Goal: Task Accomplishment & Management: Complete application form

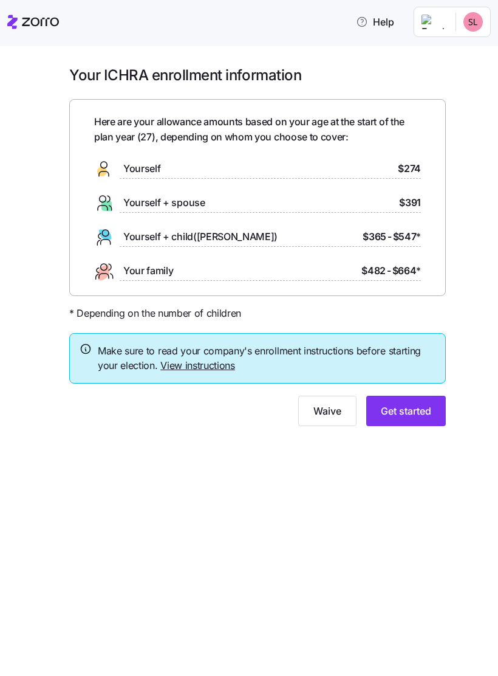
click at [218, 364] on link "View instructions" at bounding box center [197, 365] width 75 height 12
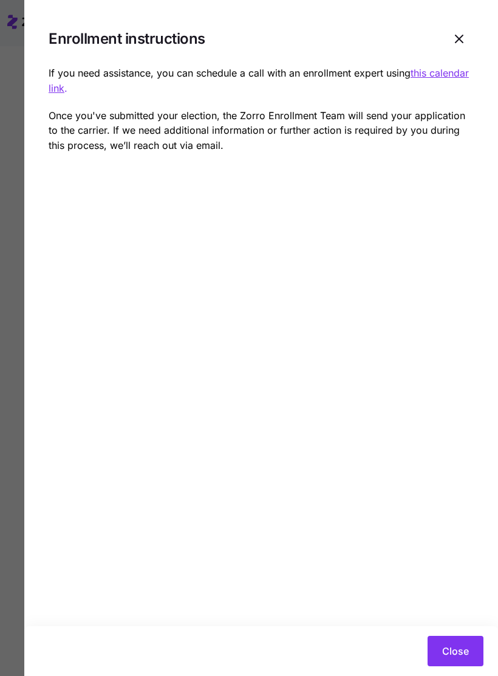
click at [463, 639] on button "Close" at bounding box center [456, 651] width 56 height 30
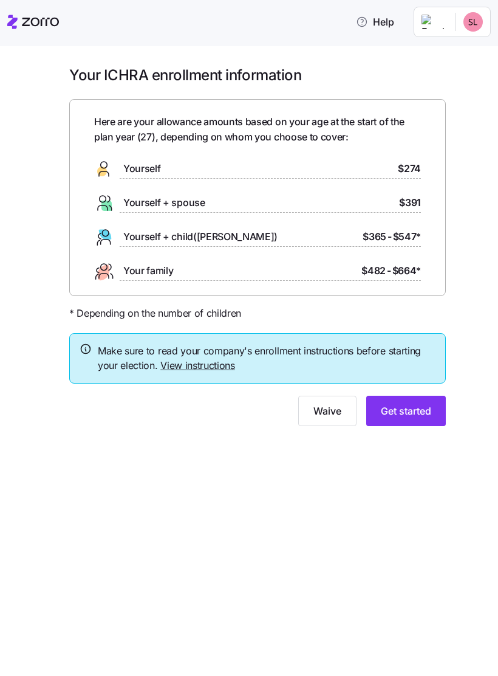
click at [424, 419] on button "Get started" at bounding box center [407, 411] width 80 height 30
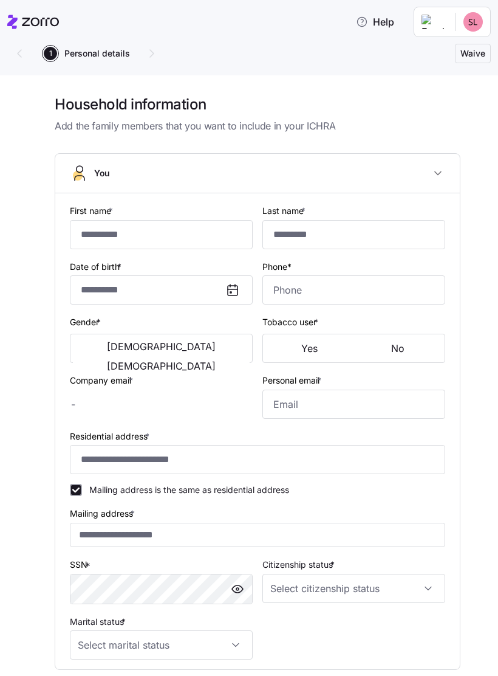
type input "********"
type input "***"
type input "**********"
type input "[PHONE_NUMBER]"
type input "[PERSON_NAME][EMAIL_ADDRESS][PERSON_NAME][DOMAIN_NAME]"
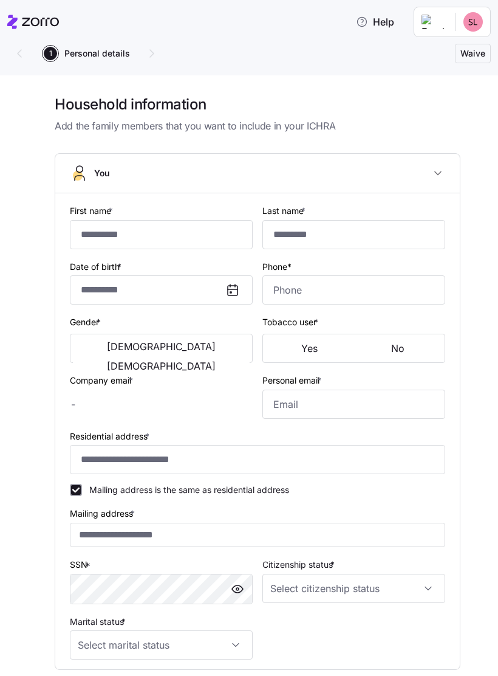
type input "[EMAIL_ADDRESS][DOMAIN_NAME]"
type input "**********"
checkbox input "true"
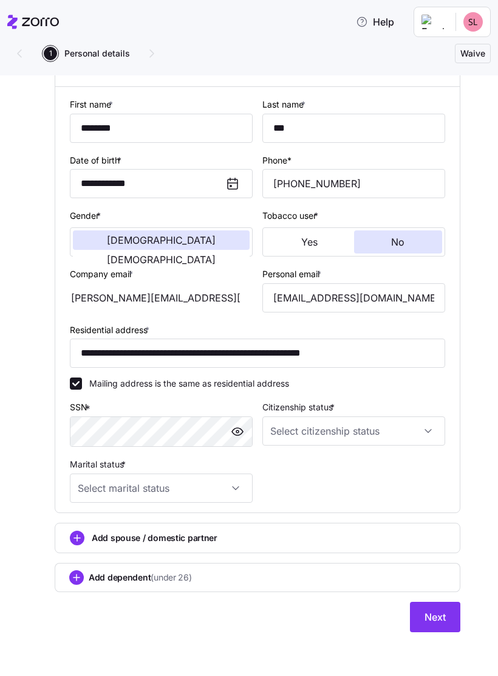
scroll to position [107, 0]
click at [441, 427] on input "Citizenship status *" at bounding box center [354, 430] width 183 height 29
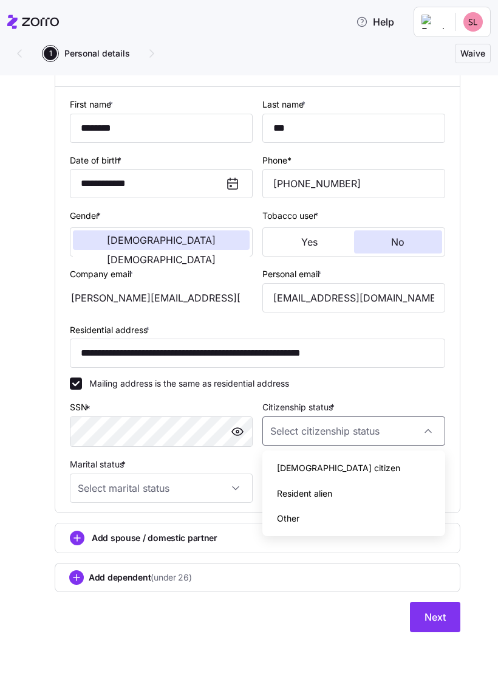
click at [343, 500] on div "Resident alien" at bounding box center [353, 494] width 173 height 26
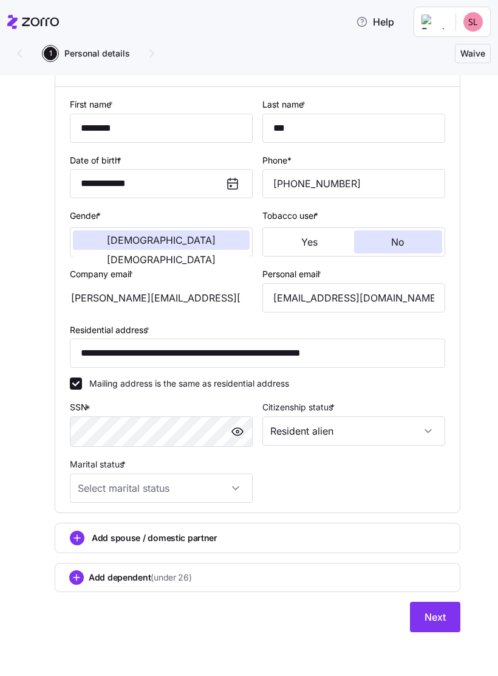
click at [335, 429] on input "Resident alien" at bounding box center [354, 430] width 183 height 29
click at [379, 382] on div "Mailing address is the same as residential address" at bounding box center [258, 383] width 376 height 12
click at [311, 421] on input "Resident alien" at bounding box center [354, 430] width 183 height 29
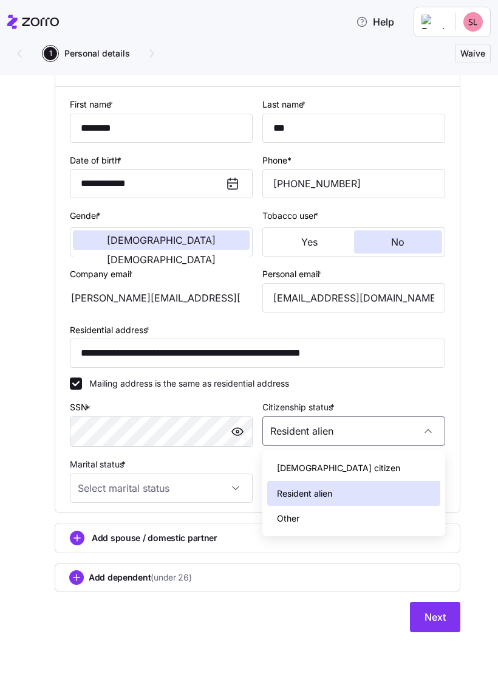
click at [360, 517] on div "Other" at bounding box center [353, 519] width 173 height 26
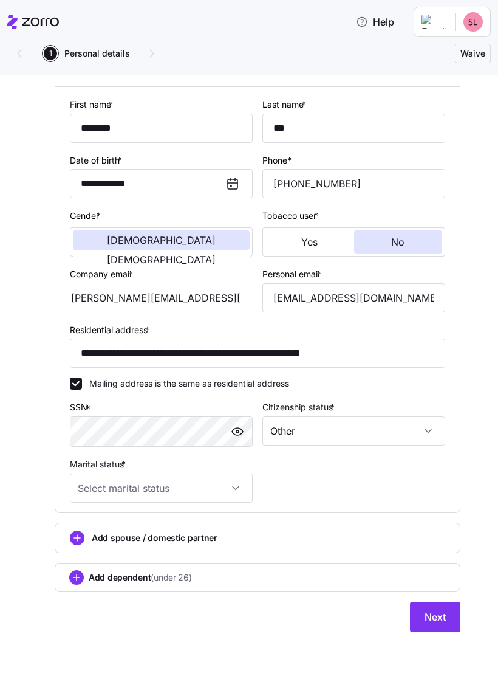
click at [360, 422] on input "Other" at bounding box center [354, 430] width 183 height 29
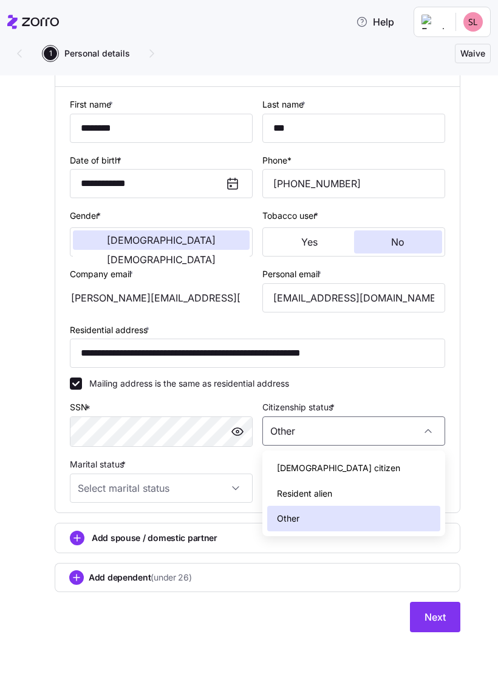
click at [357, 494] on div "Resident alien" at bounding box center [353, 494] width 173 height 26
type input "Resident alien"
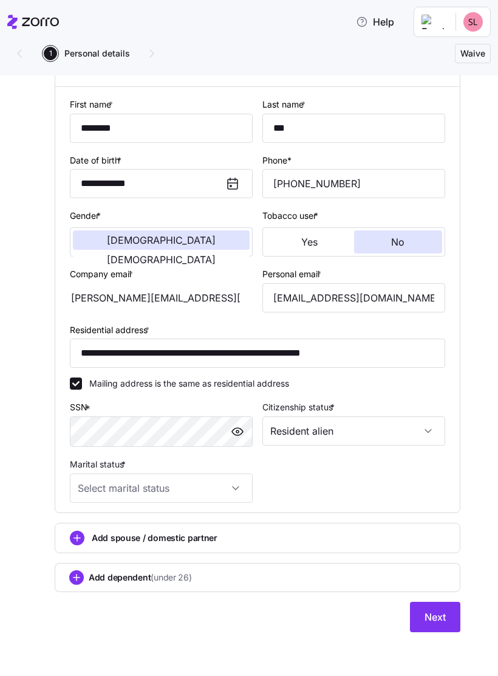
click at [235, 483] on input "Marital status *" at bounding box center [161, 487] width 183 height 29
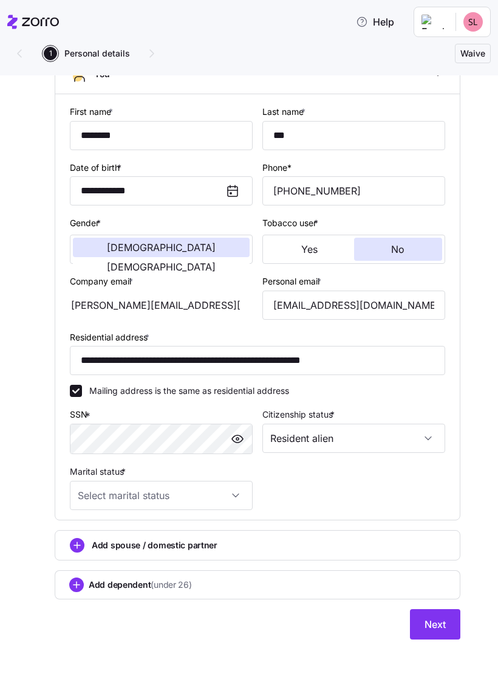
scroll to position [92, 0]
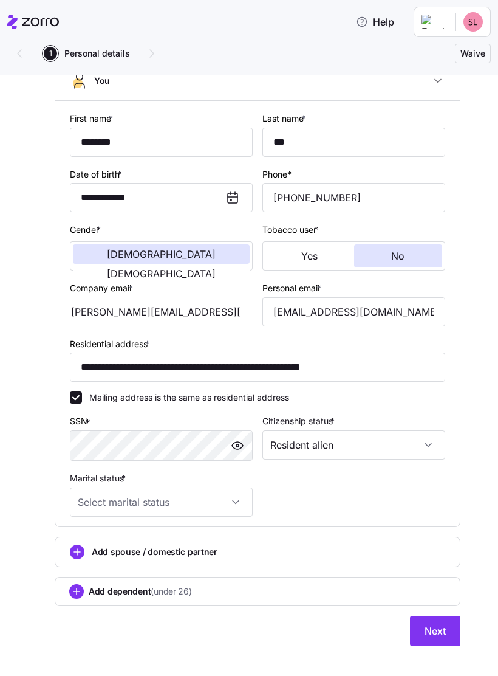
click at [371, 445] on input "Resident alien" at bounding box center [354, 444] width 183 height 29
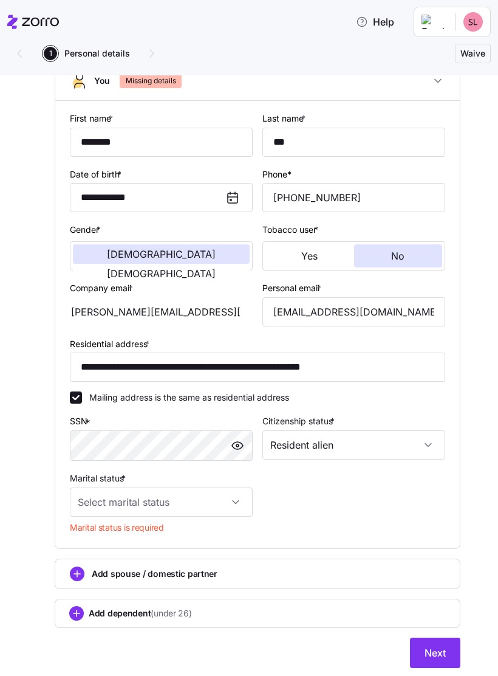
click at [371, 399] on div "Mailing address is the same as residential address" at bounding box center [258, 397] width 376 height 12
click at [228, 492] on input "Marital status *" at bounding box center [161, 501] width 183 height 29
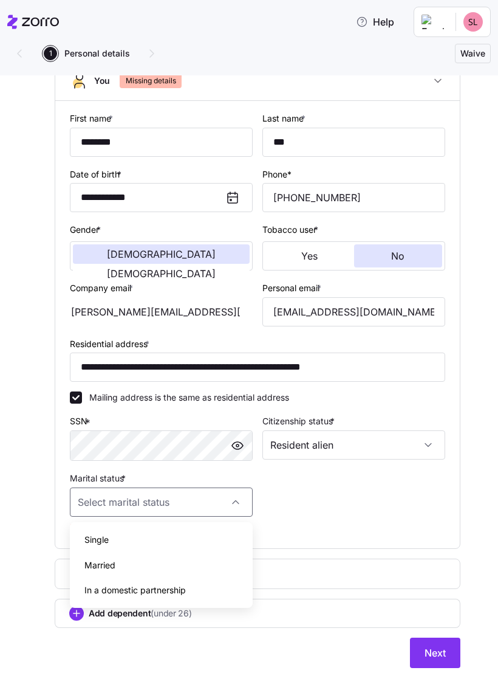
click at [196, 536] on div "Single" at bounding box center [161, 540] width 173 height 26
type input "Single"
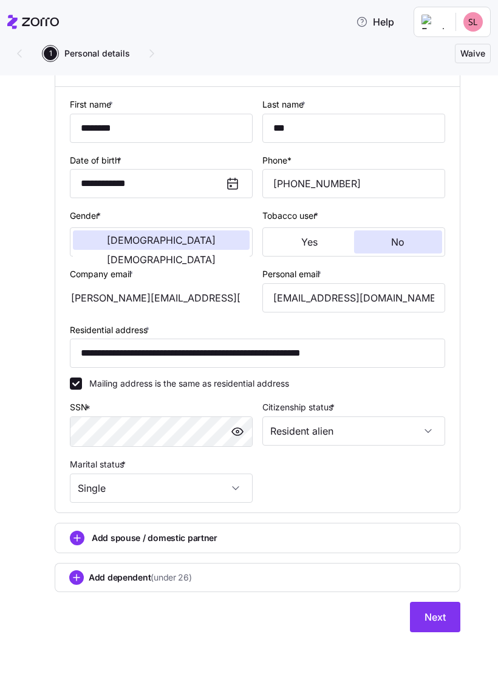
scroll to position [107, 0]
click at [449, 615] on button "Next" at bounding box center [435, 617] width 50 height 30
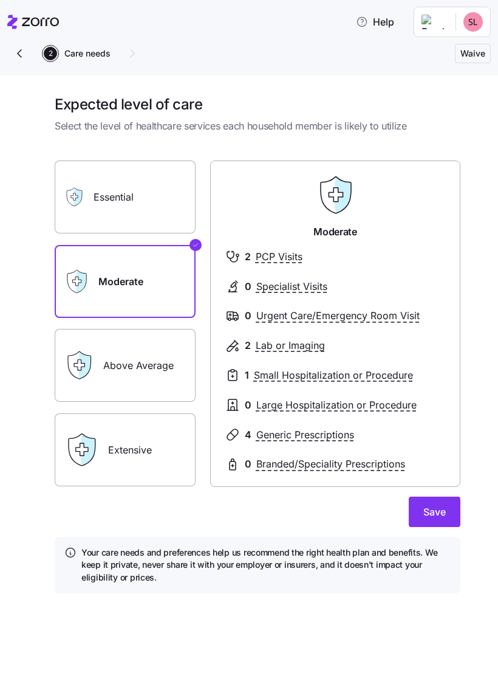
click at [160, 198] on label "Essential" at bounding box center [125, 196] width 141 height 73
click at [0, 0] on input "Essential" at bounding box center [0, 0] width 0 height 0
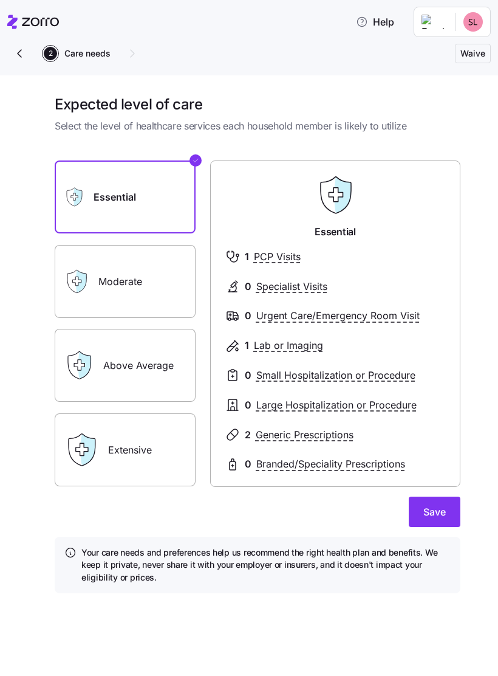
click at [148, 283] on label "Moderate" at bounding box center [125, 281] width 141 height 73
click at [0, 0] on input "Moderate" at bounding box center [0, 0] width 0 height 0
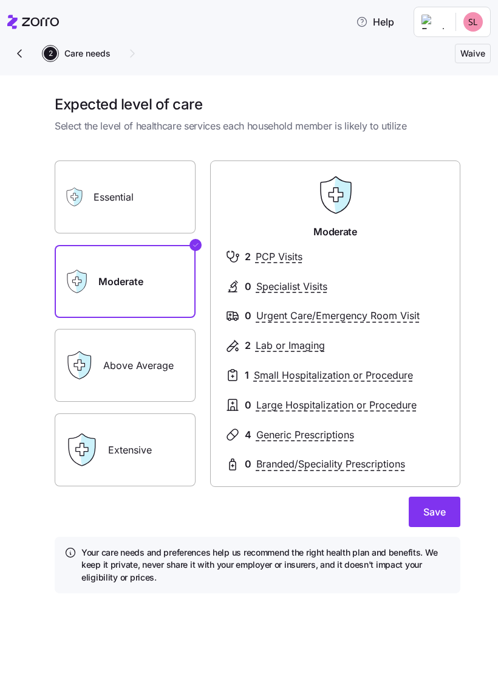
click at [159, 206] on label "Essential" at bounding box center [125, 196] width 141 height 73
click at [0, 0] on input "Essential" at bounding box center [0, 0] width 0 height 0
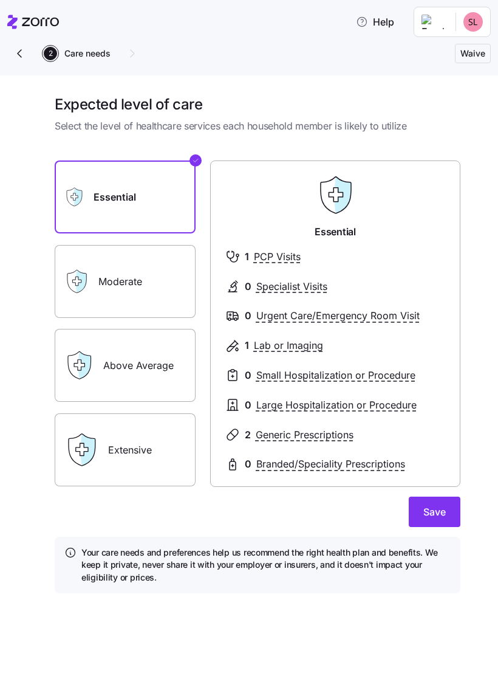
click at [146, 278] on label "Moderate" at bounding box center [125, 281] width 141 height 73
click at [0, 0] on input "Moderate" at bounding box center [0, 0] width 0 height 0
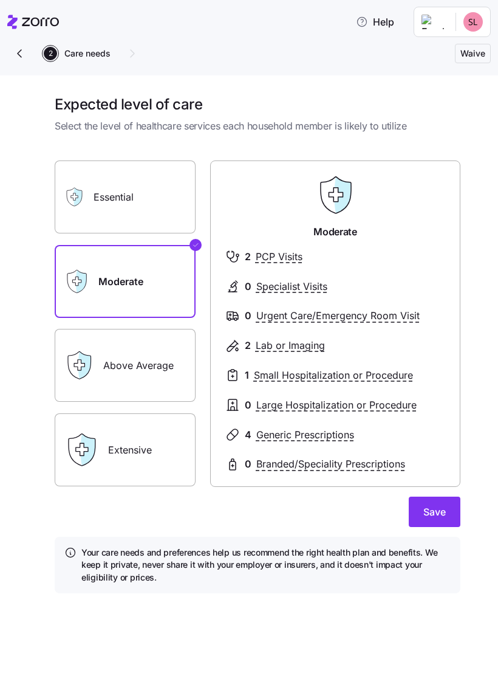
click at [143, 344] on label "Above Average" at bounding box center [125, 365] width 141 height 73
click at [0, 0] on input "Above Average" at bounding box center [0, 0] width 0 height 0
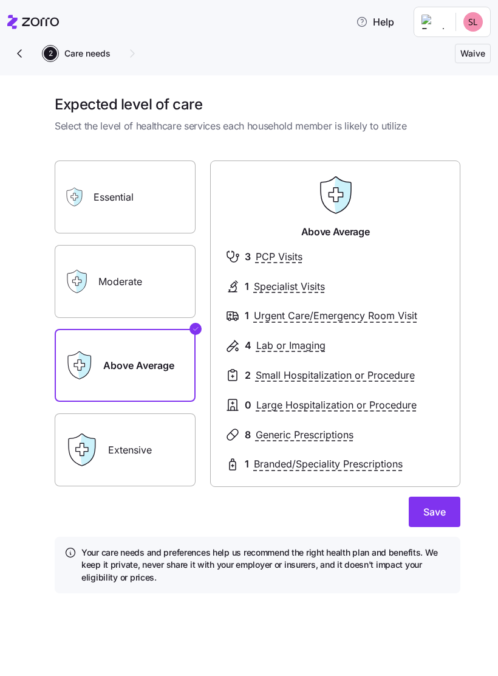
click at [167, 280] on label "Moderate" at bounding box center [125, 281] width 141 height 73
click at [0, 0] on input "Moderate" at bounding box center [0, 0] width 0 height 0
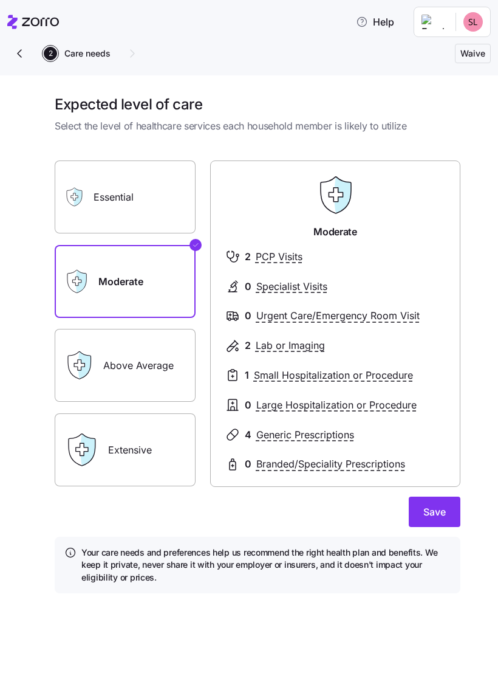
click at [156, 455] on label "Extensive" at bounding box center [125, 449] width 141 height 73
click at [0, 0] on input "Extensive" at bounding box center [0, 0] width 0 height 0
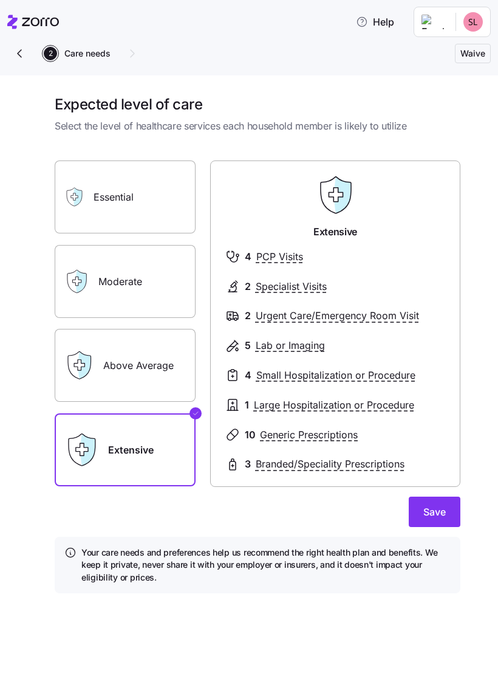
click at [143, 196] on label "Essential" at bounding box center [125, 196] width 141 height 73
click at [0, 0] on input "Essential" at bounding box center [0, 0] width 0 height 0
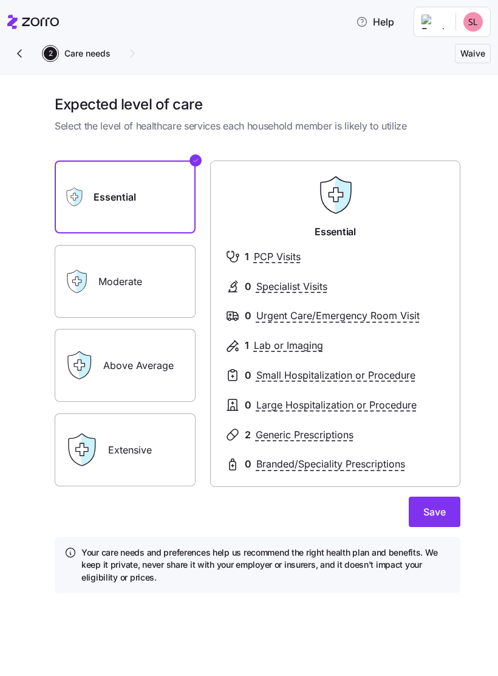
click at [114, 282] on label "Moderate" at bounding box center [125, 281] width 141 height 73
click at [0, 0] on input "Moderate" at bounding box center [0, 0] width 0 height 0
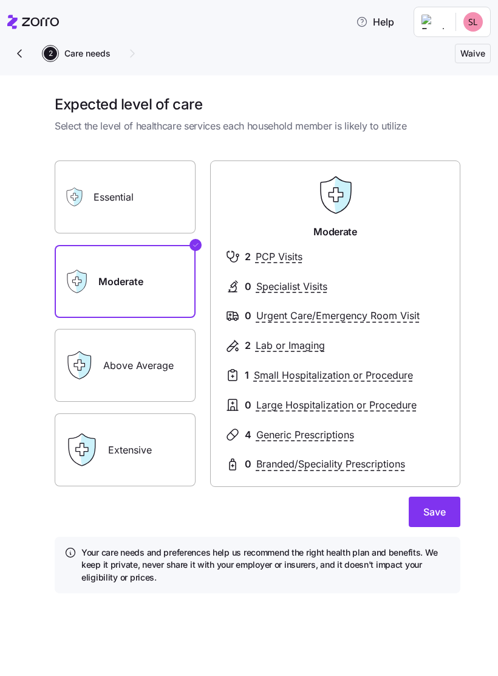
click at [441, 504] on span "Save" at bounding box center [435, 511] width 22 height 15
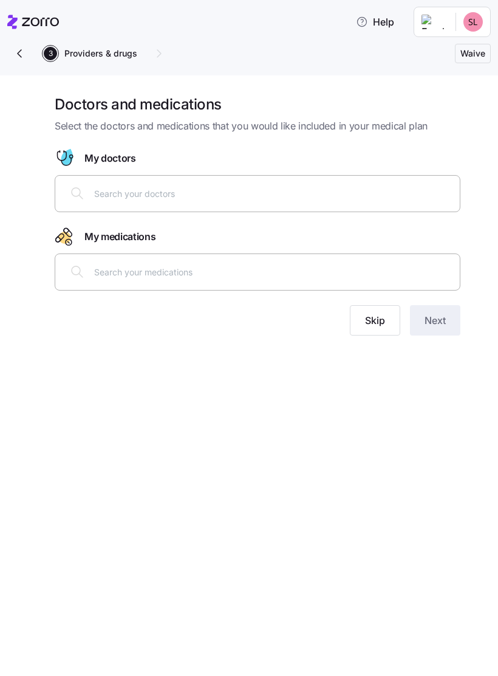
click at [374, 317] on span "Skip" at bounding box center [375, 320] width 20 height 15
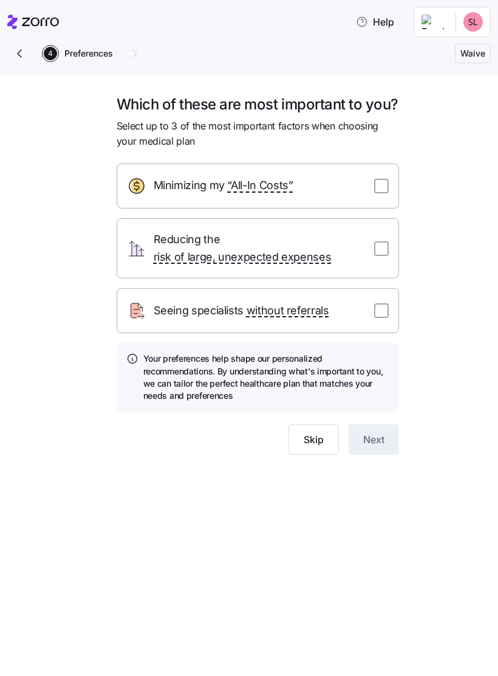
click at [388, 318] on input "checkbox" at bounding box center [381, 310] width 15 height 15
checkbox input "true"
click at [383, 193] on input "checkbox" at bounding box center [381, 186] width 15 height 15
checkbox input "true"
click at [388, 256] on input "checkbox" at bounding box center [381, 248] width 15 height 15
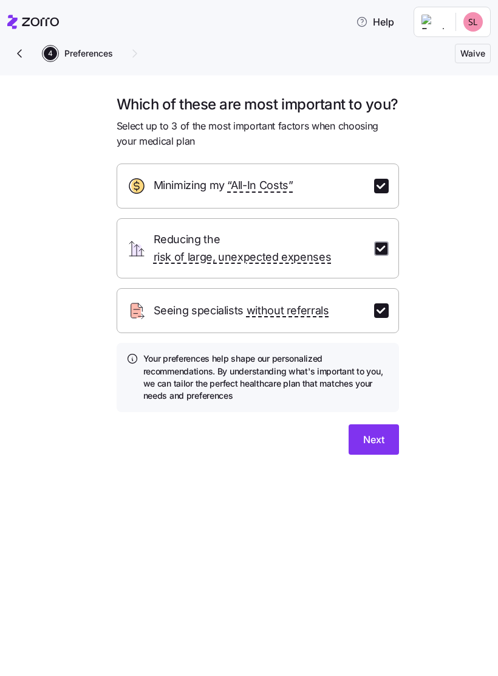
checkbox input "true"
click at [389, 450] on button "Next" at bounding box center [374, 439] width 50 height 30
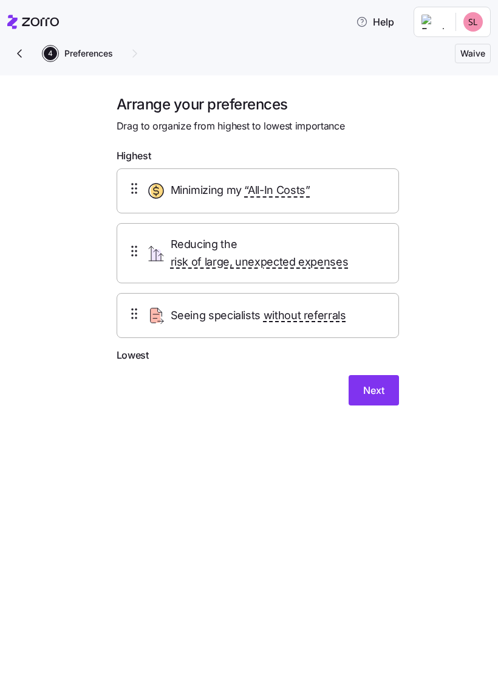
click at [387, 395] on button "Next" at bounding box center [374, 390] width 50 height 30
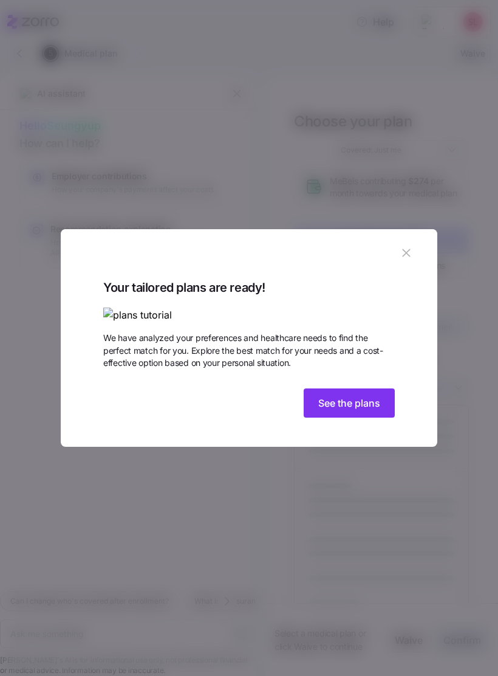
click at [370, 410] on span "See the plans" at bounding box center [349, 403] width 62 height 15
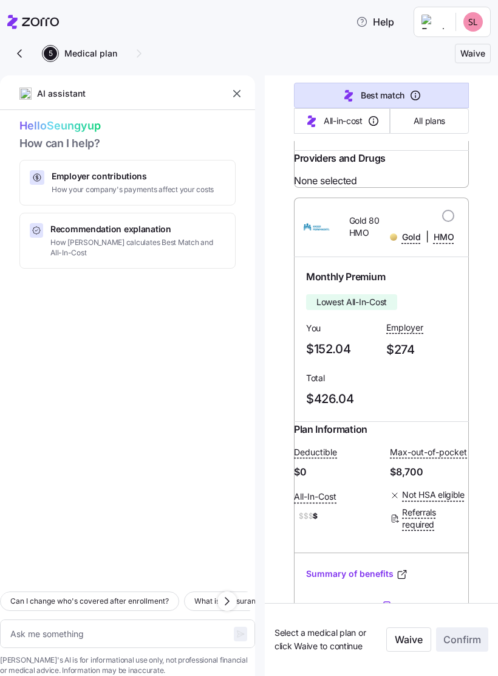
type textarea "x"
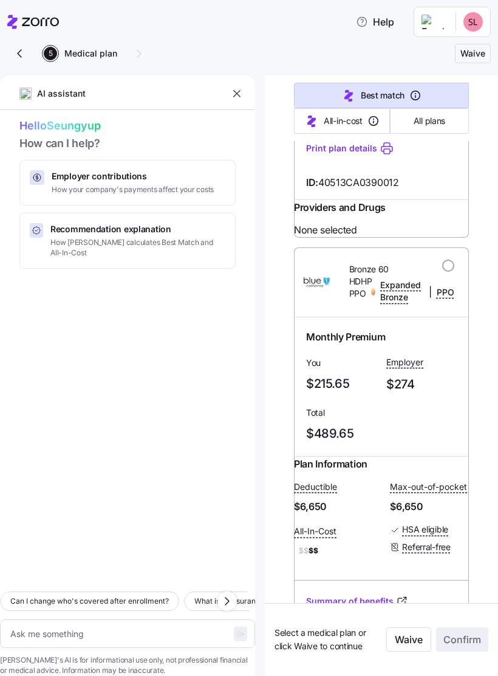
scroll to position [2628, 0]
click at [392, 120] on link "Summary of benefits" at bounding box center [357, 114] width 102 height 12
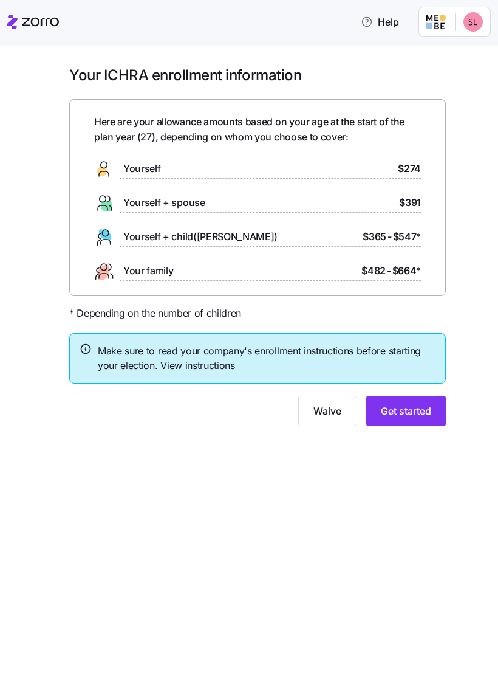
click at [391, 162] on div "Yourself $274" at bounding box center [257, 168] width 327 height 19
click at [416, 415] on span "Get started" at bounding box center [406, 411] width 50 height 15
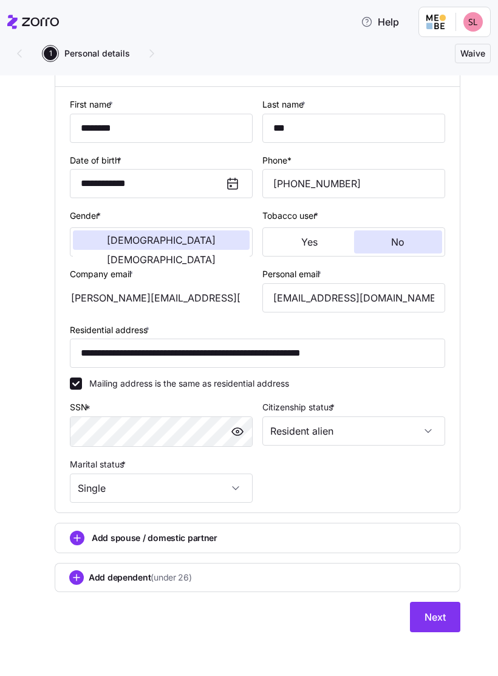
scroll to position [107, 0]
click at [418, 434] on input "Resident alien" at bounding box center [354, 430] width 183 height 29
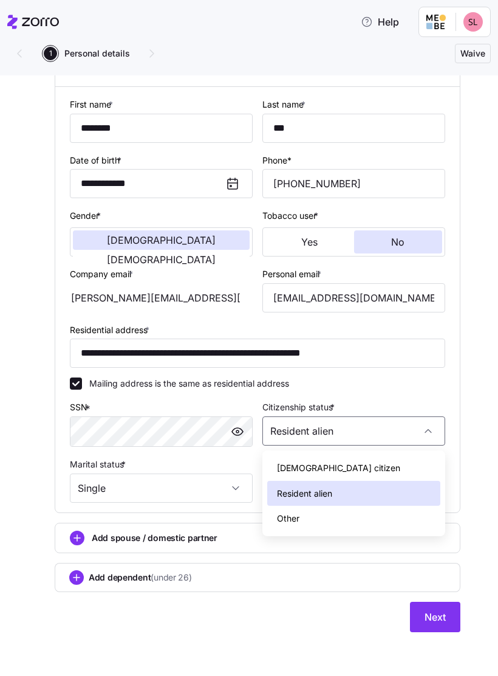
click at [388, 512] on div "Other" at bounding box center [353, 519] width 173 height 26
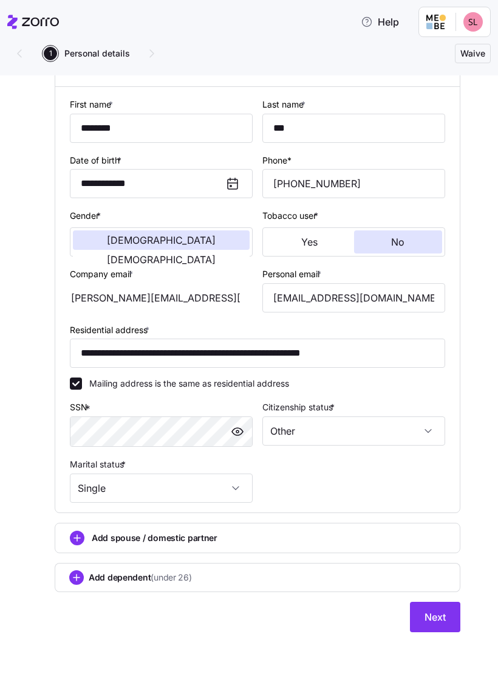
click at [422, 422] on input "Other" at bounding box center [354, 430] width 183 height 29
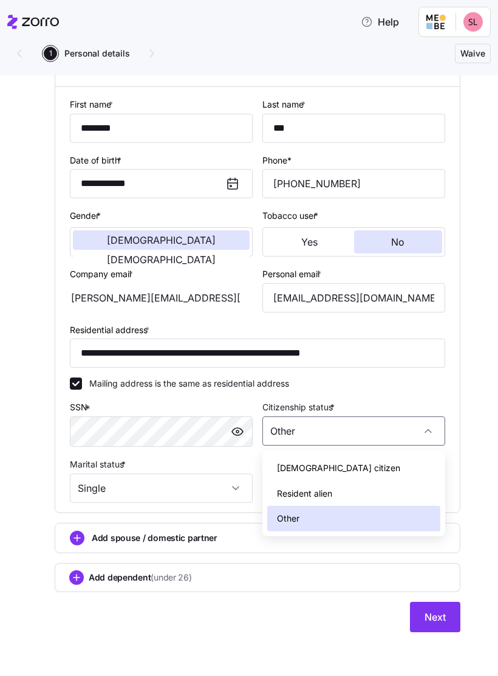
click at [403, 489] on div "Resident alien" at bounding box center [353, 494] width 173 height 26
type input "Resident alien"
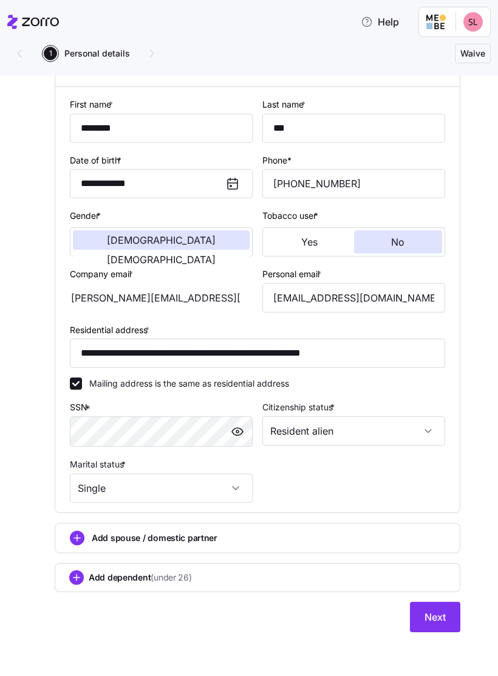
click at [437, 612] on span "Next" at bounding box center [435, 617] width 21 height 15
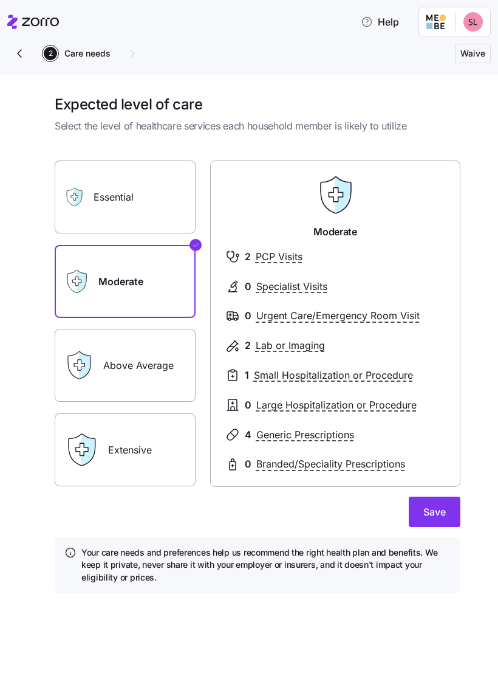
click at [170, 188] on label "Essential" at bounding box center [125, 196] width 141 height 73
click at [0, 0] on input "Essential" at bounding box center [0, 0] width 0 height 0
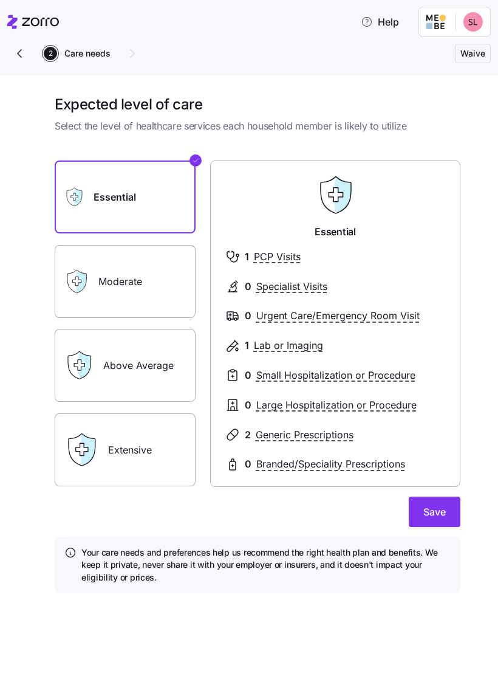
click at [164, 277] on label "Moderate" at bounding box center [125, 281] width 141 height 73
click at [0, 0] on input "Moderate" at bounding box center [0, 0] width 0 height 0
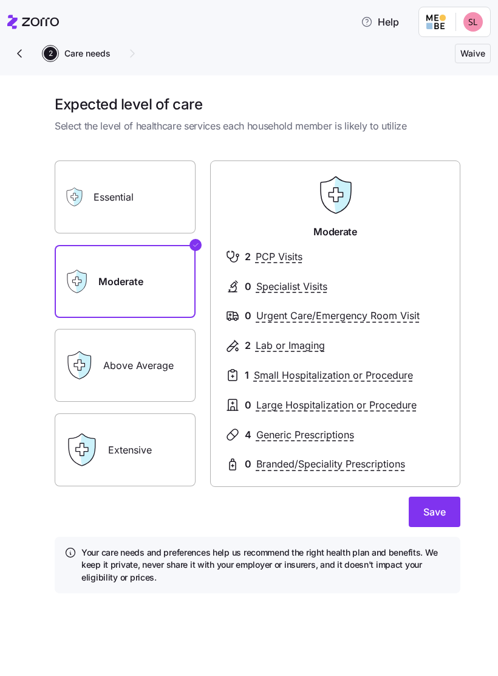
click at [160, 278] on label "Moderate" at bounding box center [125, 281] width 141 height 73
click at [0, 0] on input "Moderate" at bounding box center [0, 0] width 0 height 0
click at [165, 297] on label "Moderate" at bounding box center [125, 281] width 141 height 73
click at [0, 0] on input "Moderate" at bounding box center [0, 0] width 0 height 0
click at [182, 198] on label "Essential" at bounding box center [125, 196] width 141 height 73
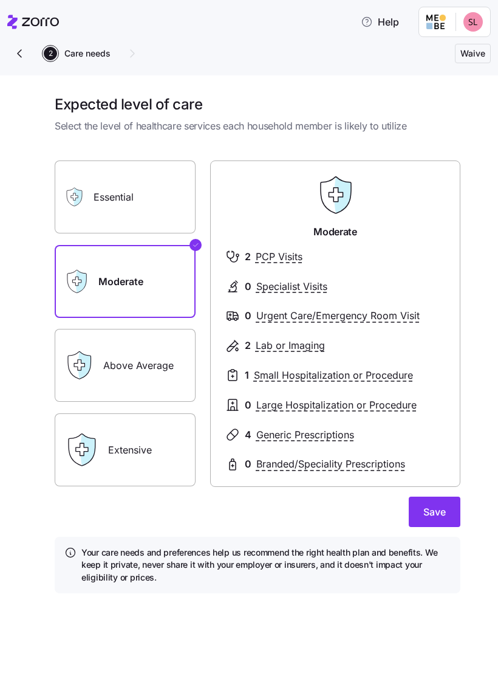
click at [0, 0] on input "Essential" at bounding box center [0, 0] width 0 height 0
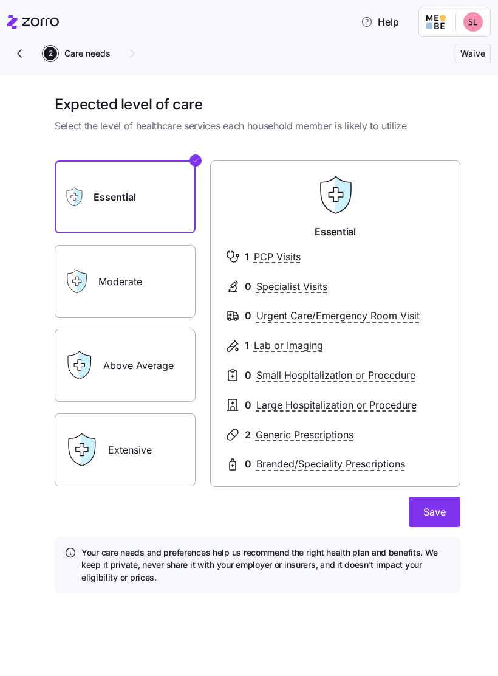
click at [158, 191] on label "Essential" at bounding box center [125, 196] width 141 height 73
click at [0, 0] on input "Essential" at bounding box center [0, 0] width 0 height 0
click at [166, 264] on label "Moderate" at bounding box center [125, 281] width 141 height 73
click at [0, 0] on input "Moderate" at bounding box center [0, 0] width 0 height 0
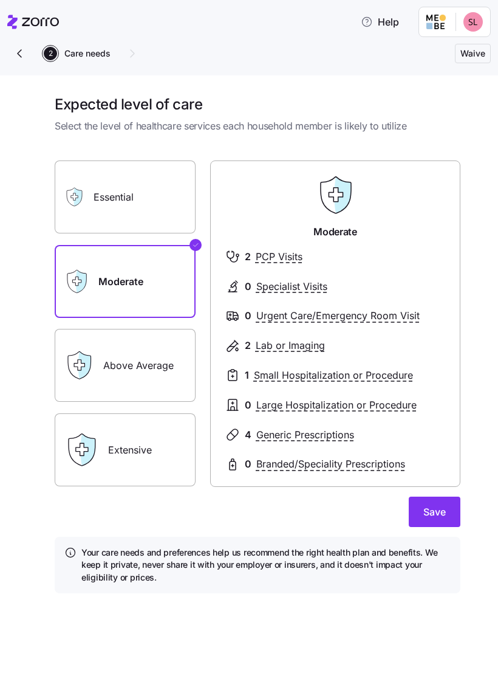
click at [157, 359] on label "Above Average" at bounding box center [125, 365] width 141 height 73
click at [0, 0] on input "Above Average" at bounding box center [0, 0] width 0 height 0
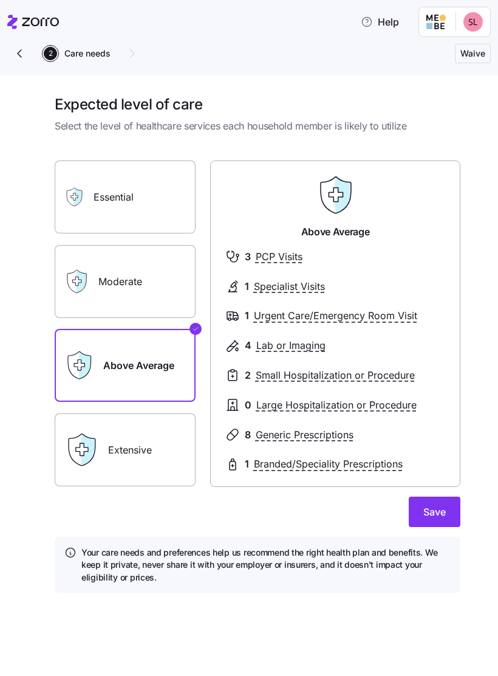
click at [277, 284] on span "Specialist Visits" at bounding box center [289, 286] width 71 height 15
click at [312, 280] on span "Specialist Visits" at bounding box center [289, 286] width 71 height 15
click at [146, 204] on label "Essential" at bounding box center [125, 196] width 141 height 73
click at [0, 0] on input "Essential" at bounding box center [0, 0] width 0 height 0
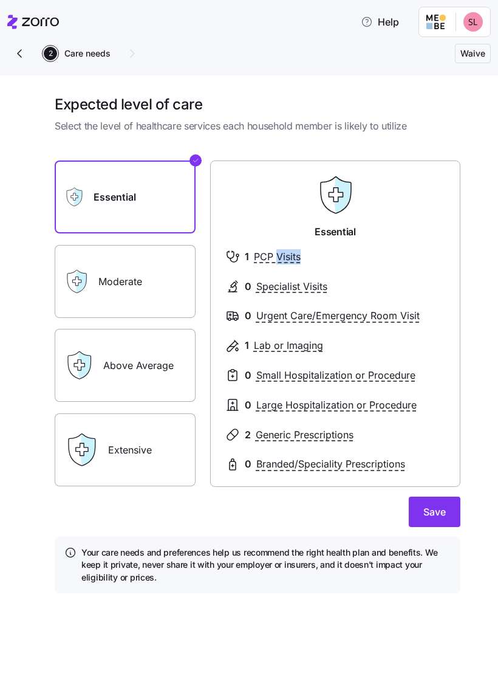
click at [280, 249] on span "PCP Visits" at bounding box center [277, 256] width 47 height 15
click at [309, 266] on div at bounding box center [336, 271] width 220 height 15
click at [273, 258] on span "PCP Visits" at bounding box center [277, 256] width 47 height 15
click at [277, 254] on span "PCP Visits" at bounding box center [277, 256] width 47 height 15
click at [357, 275] on div at bounding box center [336, 271] width 220 height 15
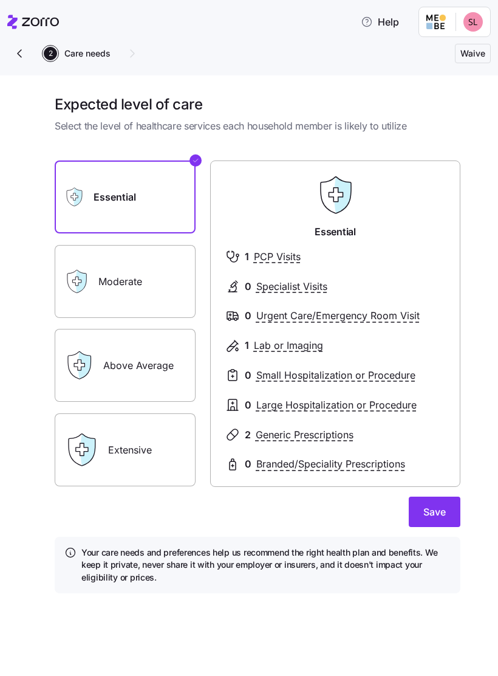
click at [285, 257] on span "PCP Visits" at bounding box center [277, 256] width 47 height 15
click at [286, 257] on span "PCP Visits" at bounding box center [277, 256] width 47 height 15
click at [318, 285] on span "Specialist Visits" at bounding box center [292, 286] width 71 height 15
click at [315, 286] on span "Specialist Visits" at bounding box center [292, 286] width 71 height 15
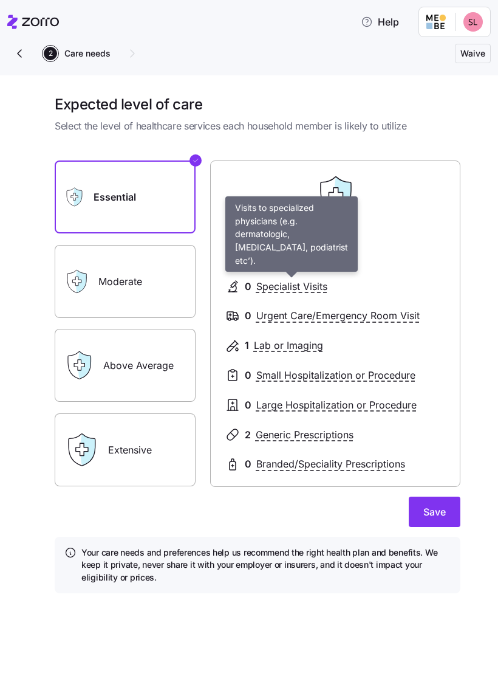
click at [302, 345] on span "Lab or Imaging" at bounding box center [288, 345] width 69 height 15
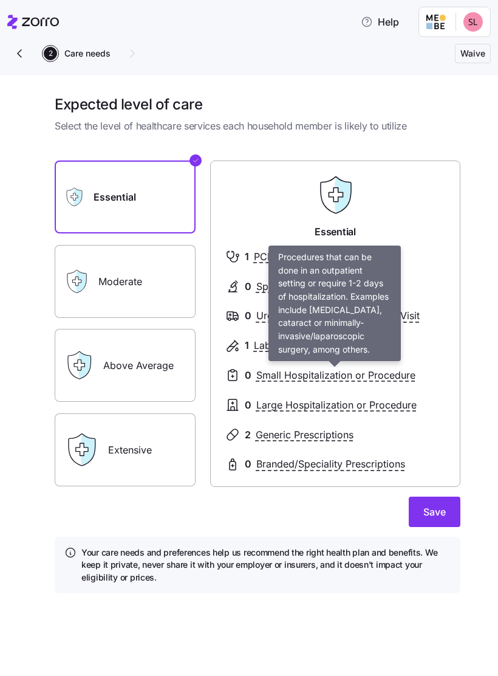
click at [360, 372] on span "Small Hospitalization or Procedure" at bounding box center [336, 375] width 159 height 15
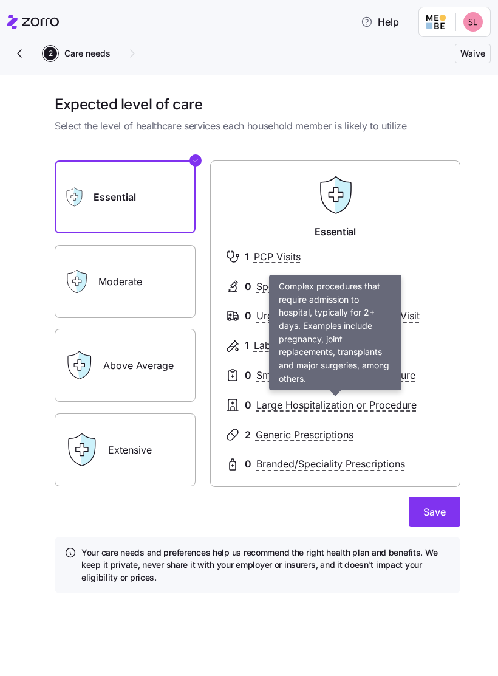
click at [382, 403] on span "Large Hospitalization or Procedure" at bounding box center [337, 405] width 160 height 15
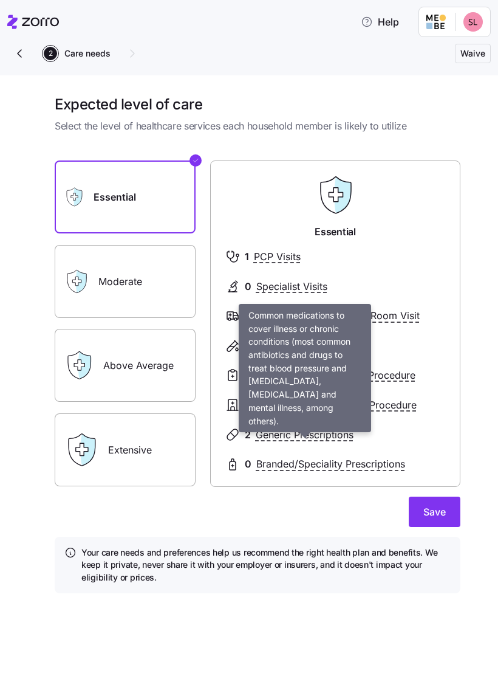
click at [330, 431] on span "Generic Prescriptions" at bounding box center [305, 434] width 98 height 15
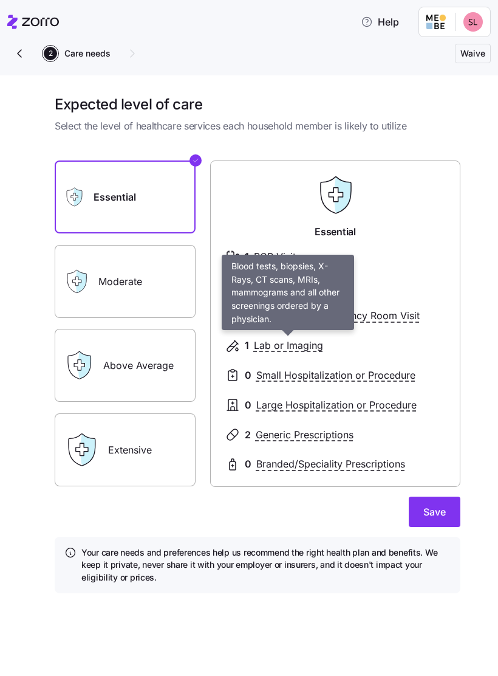
click at [307, 338] on span "Lab or Imaging" at bounding box center [288, 345] width 69 height 15
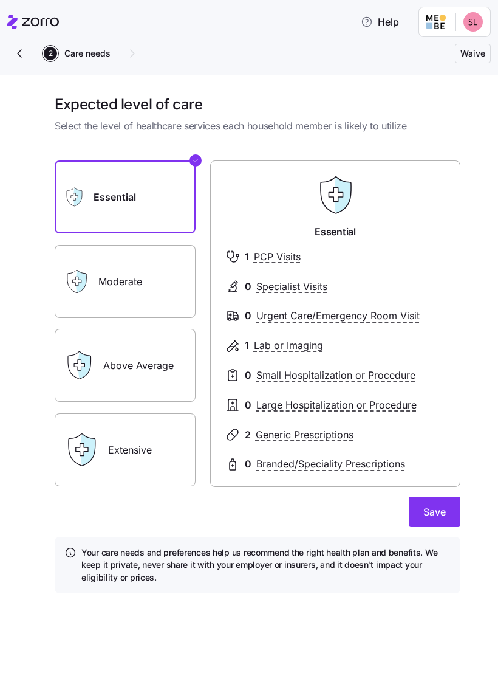
click at [314, 349] on span "Lab or Imaging" at bounding box center [288, 345] width 69 height 15
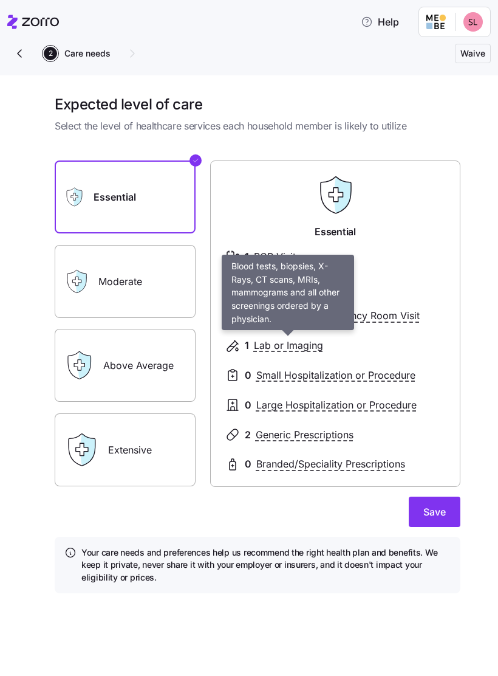
click at [441, 515] on span "Save" at bounding box center [435, 511] width 22 height 15
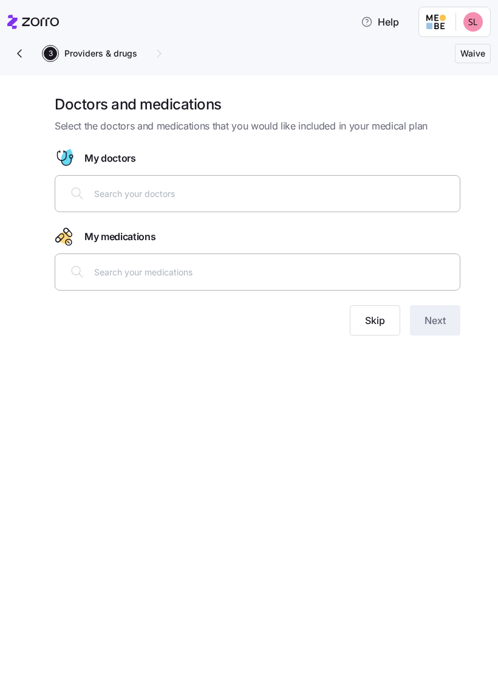
click at [355, 194] on input "text" at bounding box center [273, 193] width 359 height 13
click at [384, 386] on div "Doctors and medications Select the doctors and medications that you would like …" at bounding box center [249, 375] width 498 height 601
click at [374, 325] on span "Skip" at bounding box center [375, 320] width 20 height 15
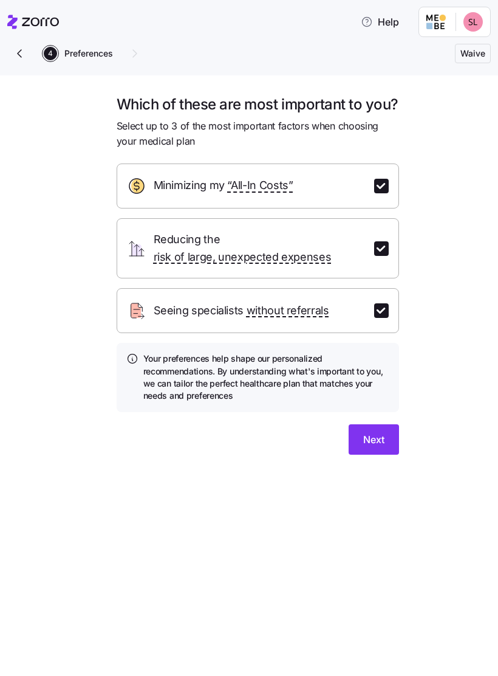
click at [384, 447] on span "Next" at bounding box center [373, 439] width 21 height 15
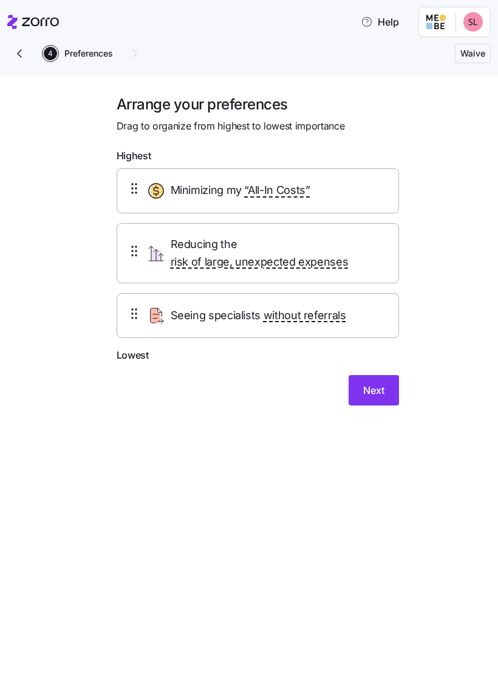
click at [374, 387] on span "Next" at bounding box center [373, 390] width 21 height 15
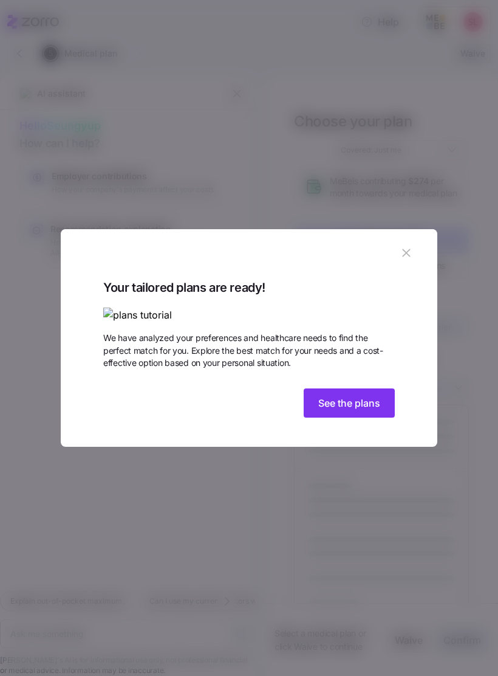
click at [357, 410] on span "See the plans" at bounding box center [349, 403] width 62 height 15
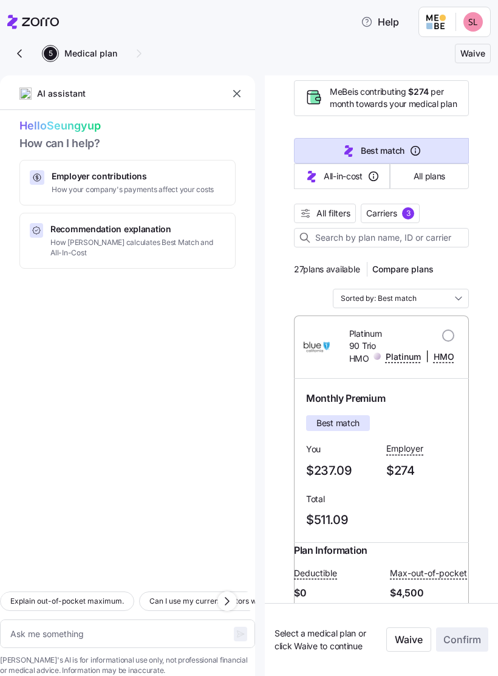
scroll to position [90, 0]
click at [341, 211] on span "All filters" at bounding box center [334, 213] width 34 height 12
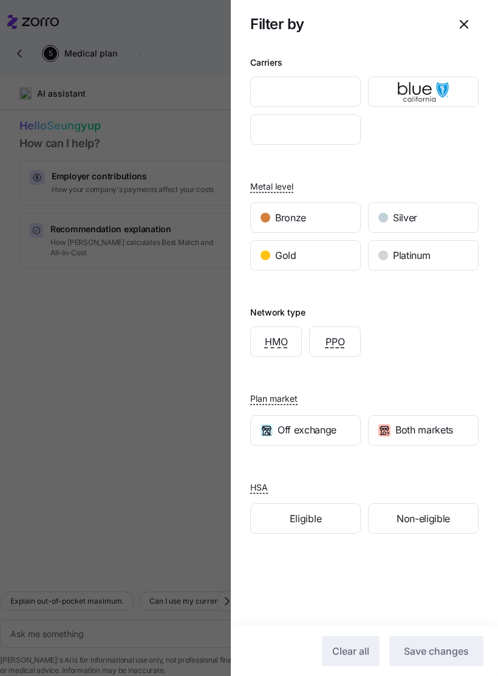
scroll to position [4, 0]
click at [464, 31] on icon "button" at bounding box center [464, 24] width 15 height 15
type textarea "x"
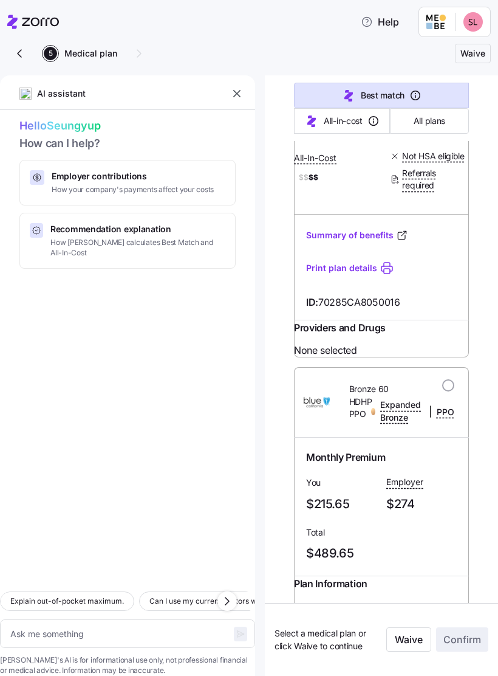
scroll to position [552, 0]
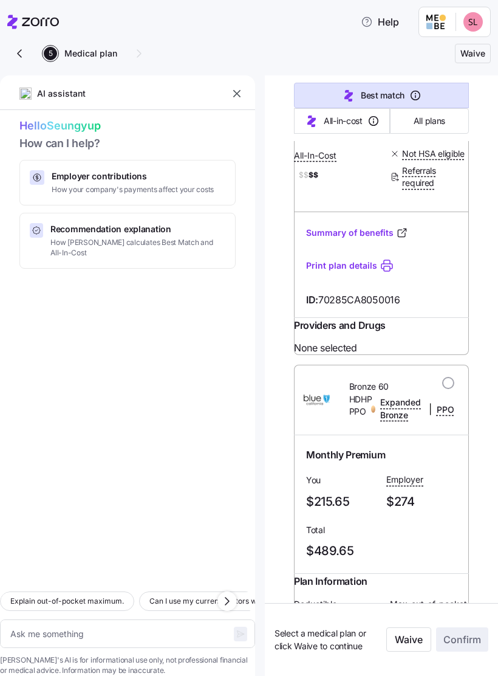
click at [396, 239] on icon at bounding box center [402, 233] width 12 height 12
